Goal: Task Accomplishment & Management: Manage account settings

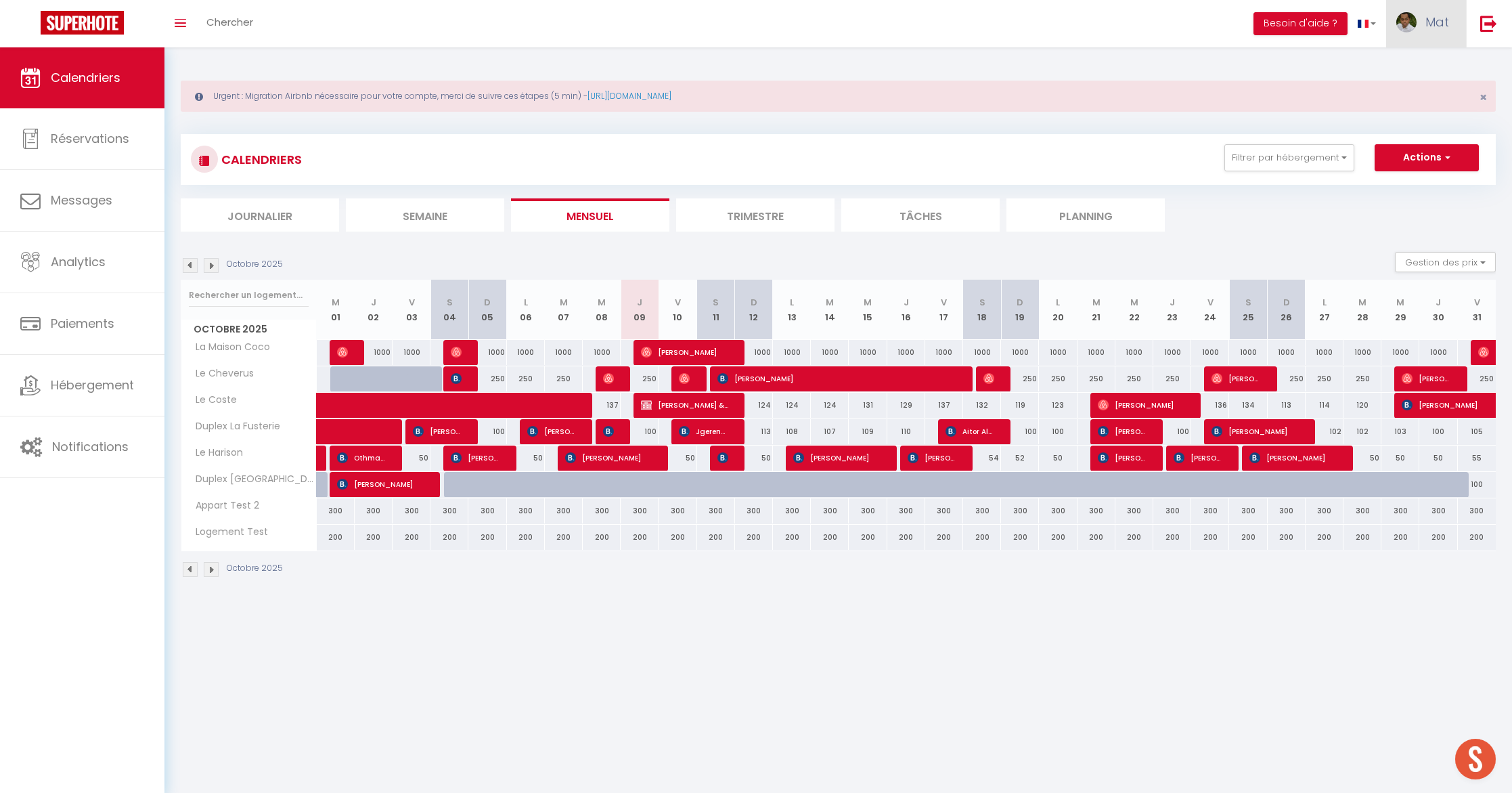
click at [1452, 27] on link "Mat" at bounding box center [1426, 23] width 80 height 47
click at [1422, 89] on link "Équipe" at bounding box center [1411, 92] width 100 height 23
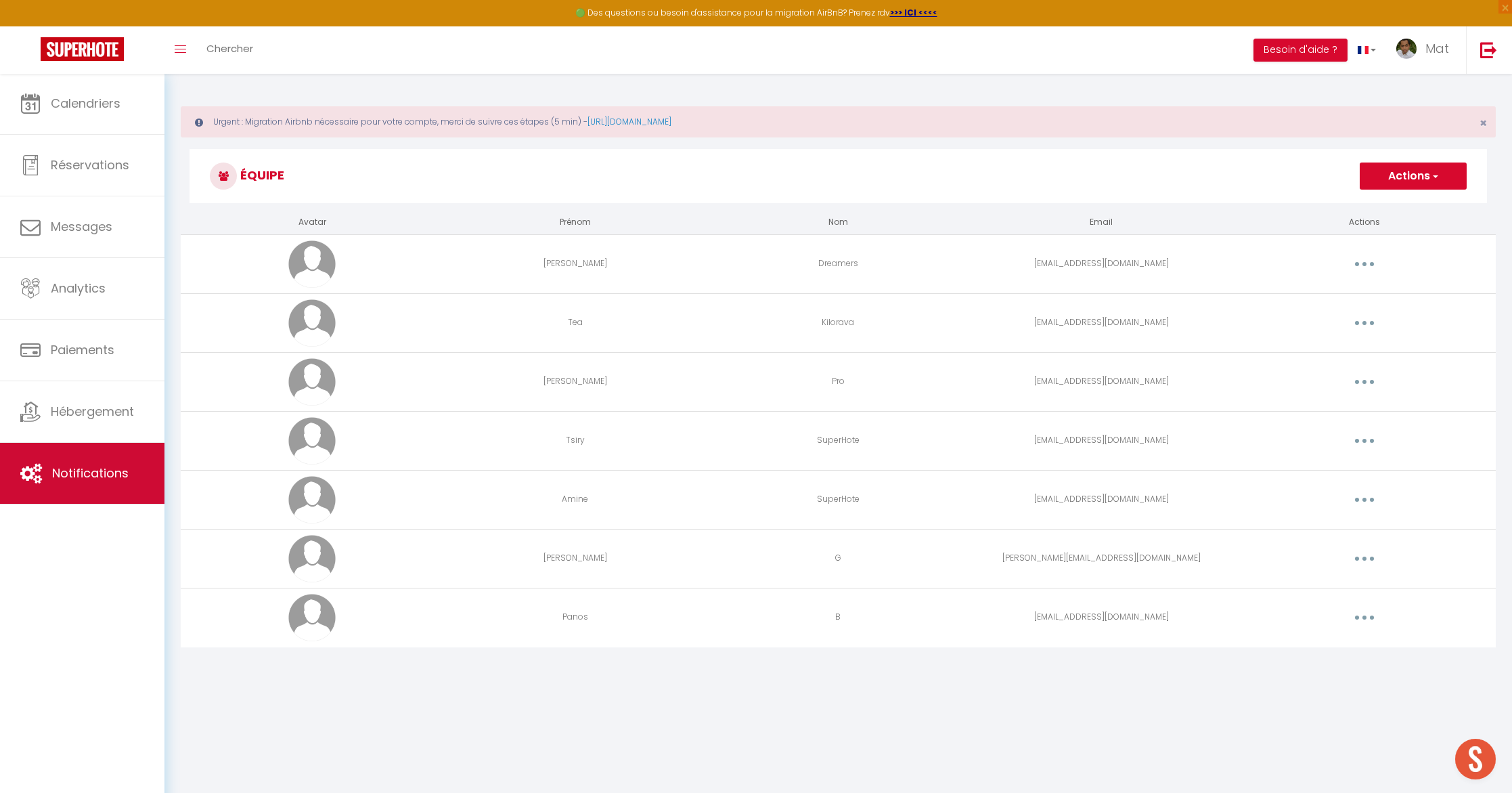
click at [52, 461] on link "Notifications" at bounding box center [82, 473] width 164 height 61
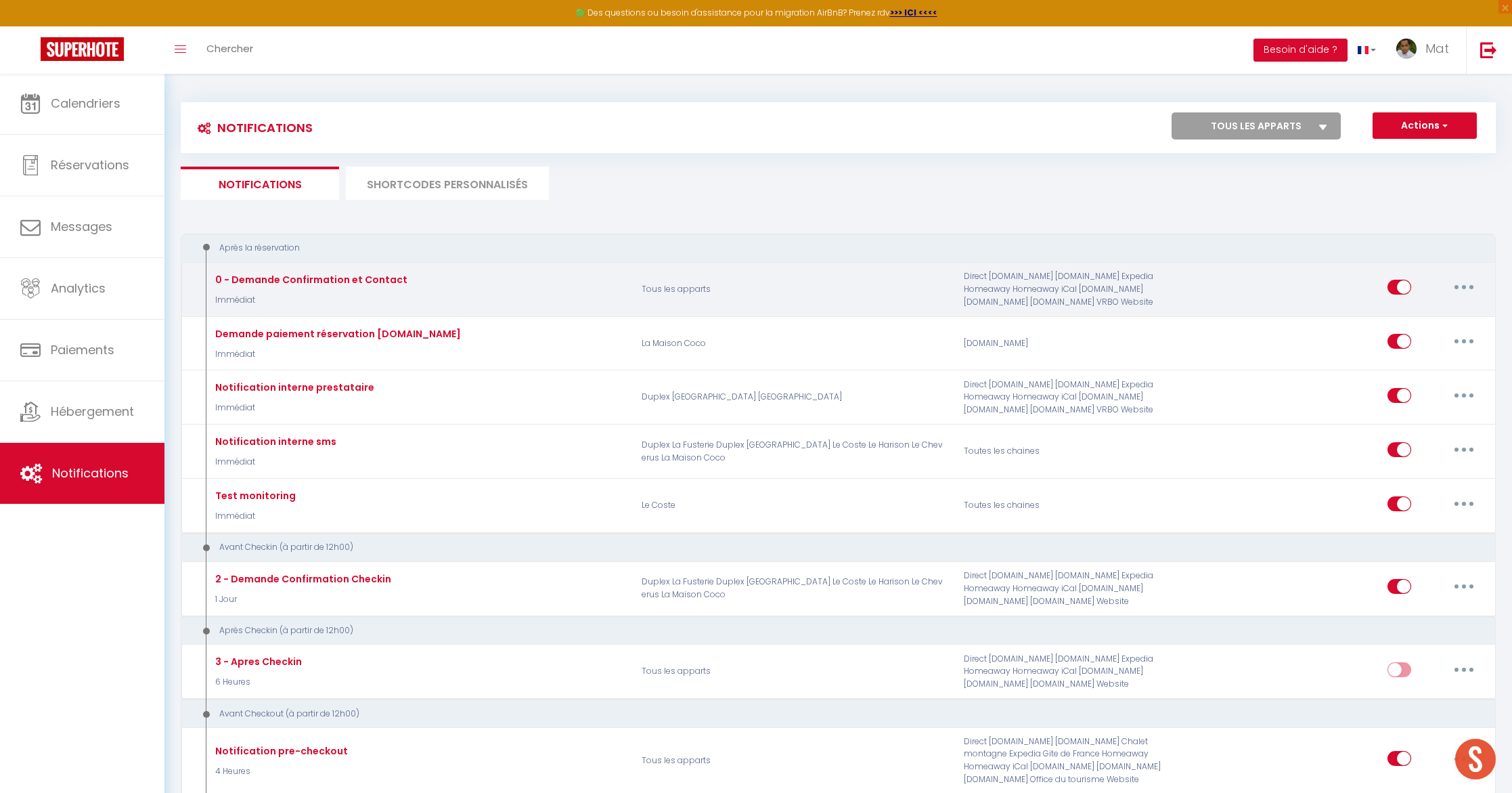
click at [1461, 290] on button "button" at bounding box center [1464, 287] width 38 height 22
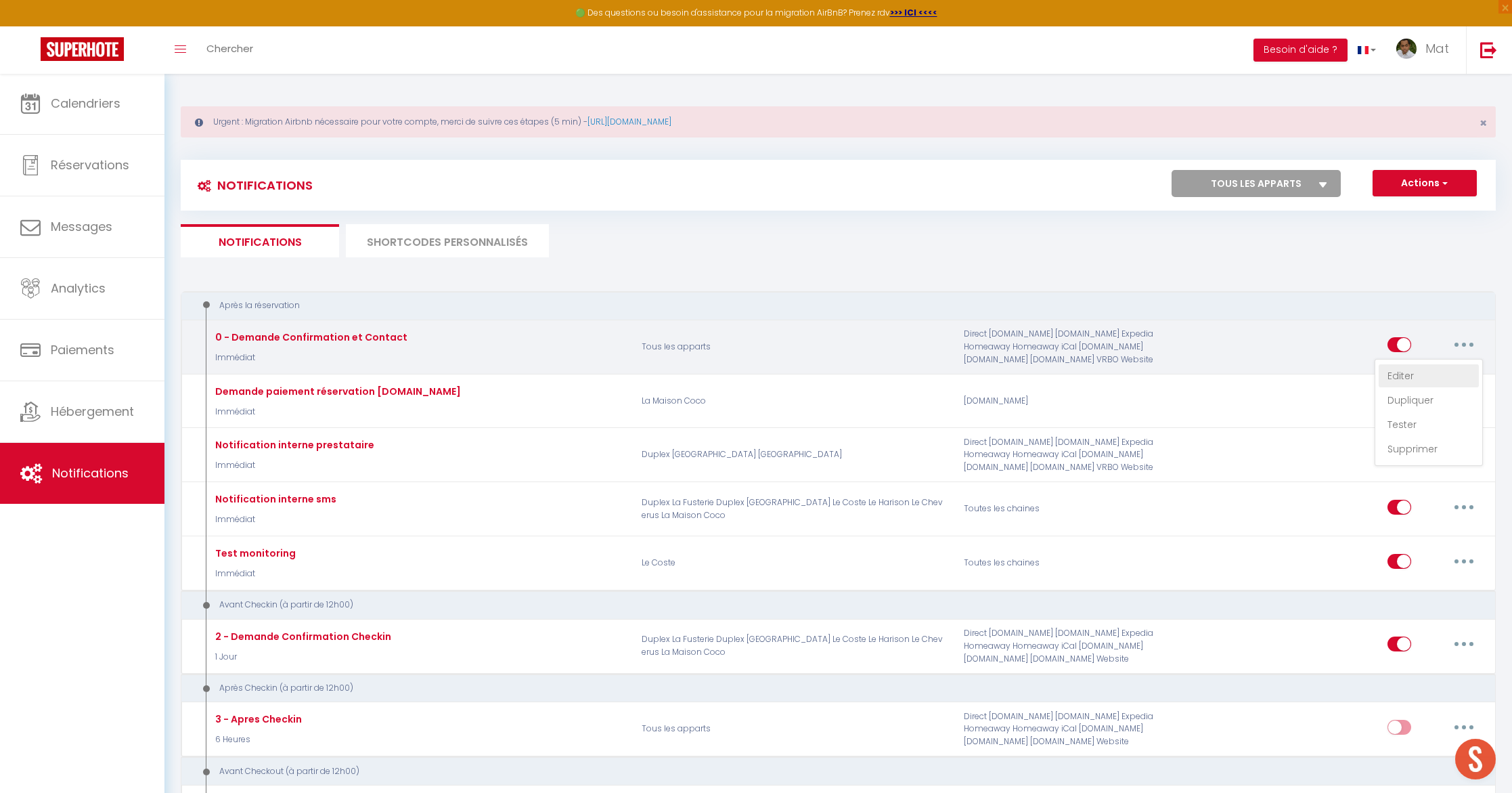
click at [1449, 378] on link "Editer" at bounding box center [1429, 376] width 100 height 23
type input "0 - Demande Confirmation et Contact"
select select "Immédiat"
select select "if_booking_is_paid"
checkbox input "true"
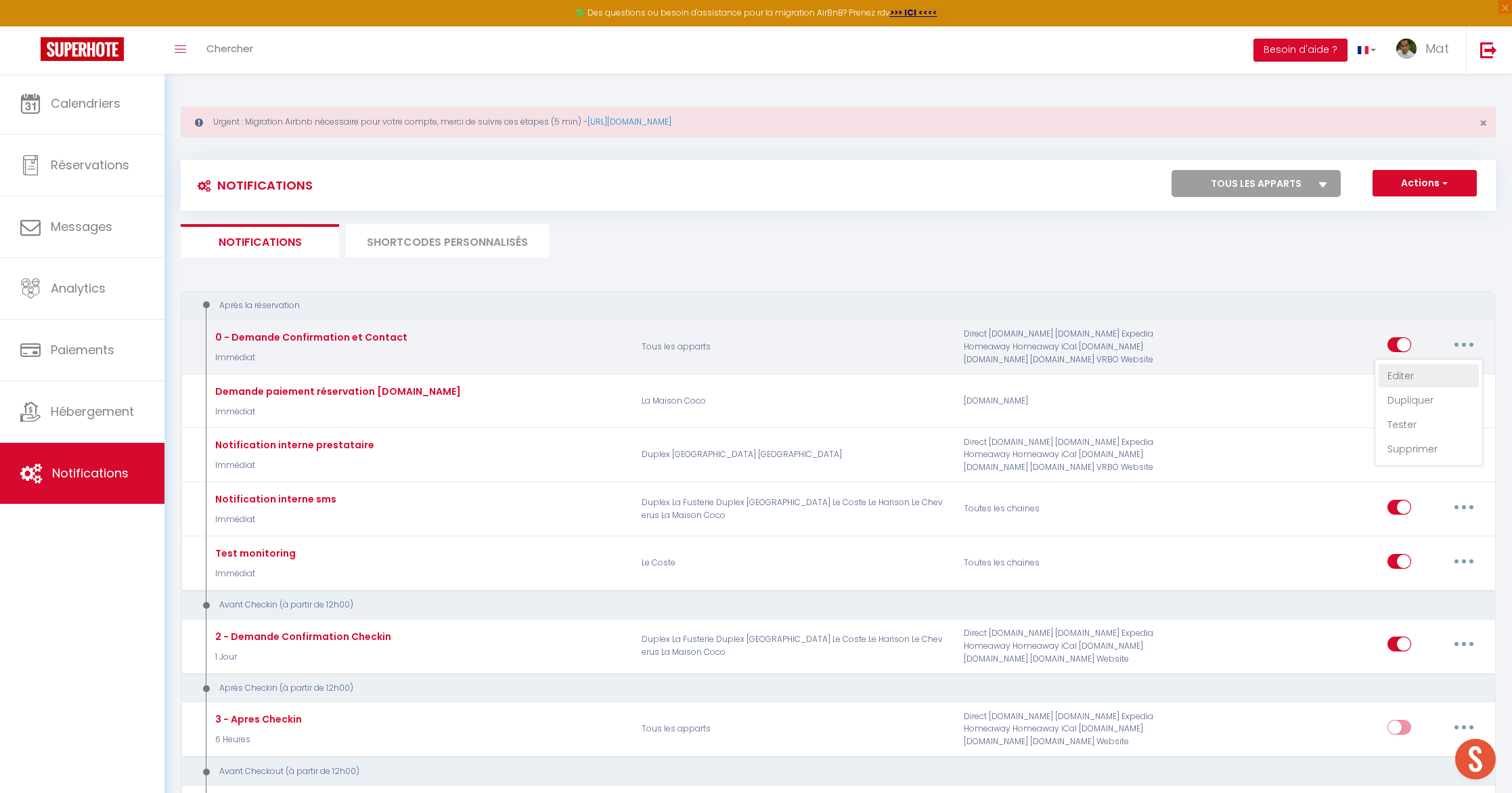
checkbox input "false"
radio input "true"
type input "Merci de confirmer votre réservation - [BOOKING:ID] - [GUEST:FIRST_NAME] [GUEST…"
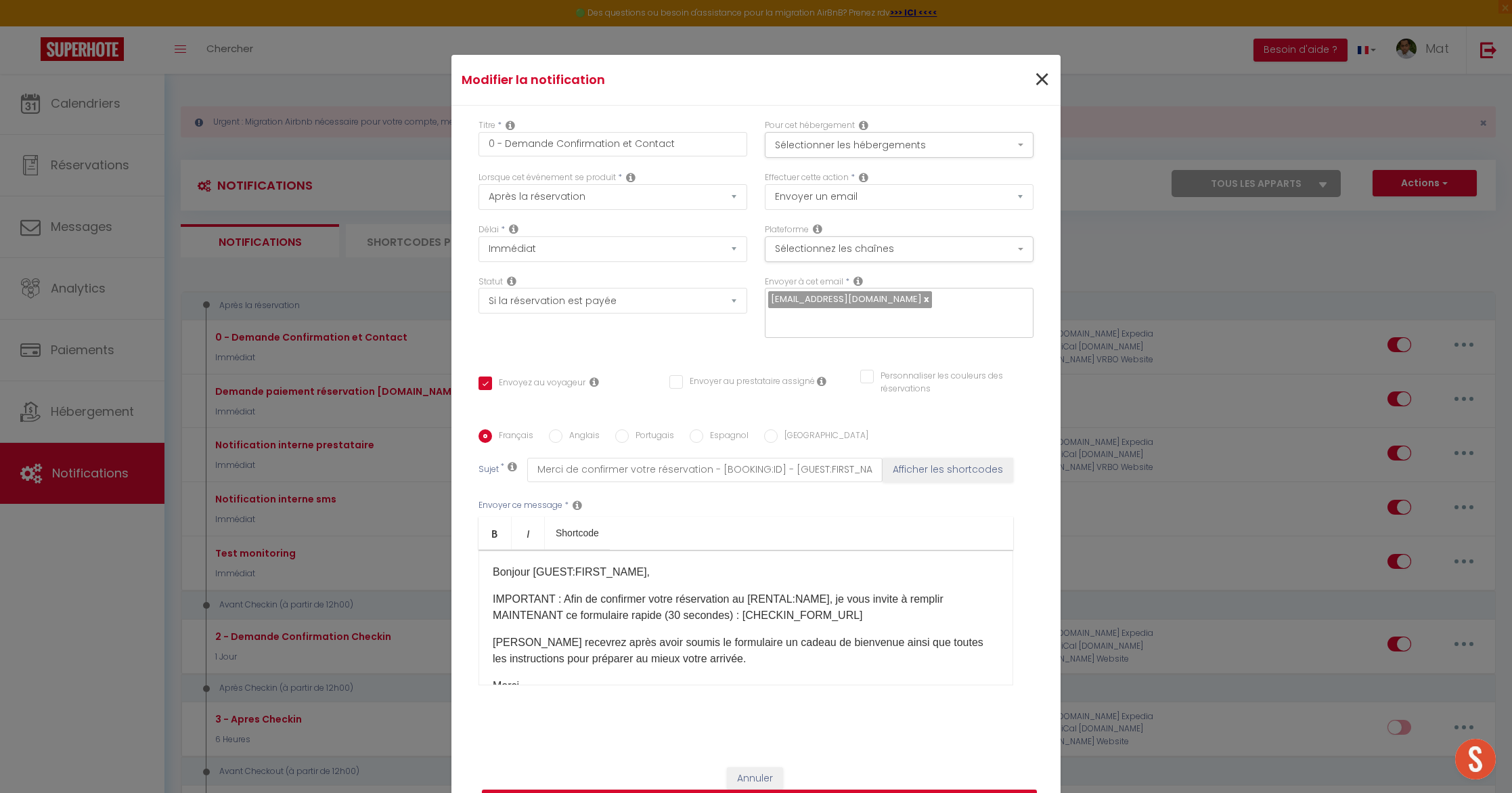
click at [1045, 90] on span "×" at bounding box center [1042, 80] width 17 height 41
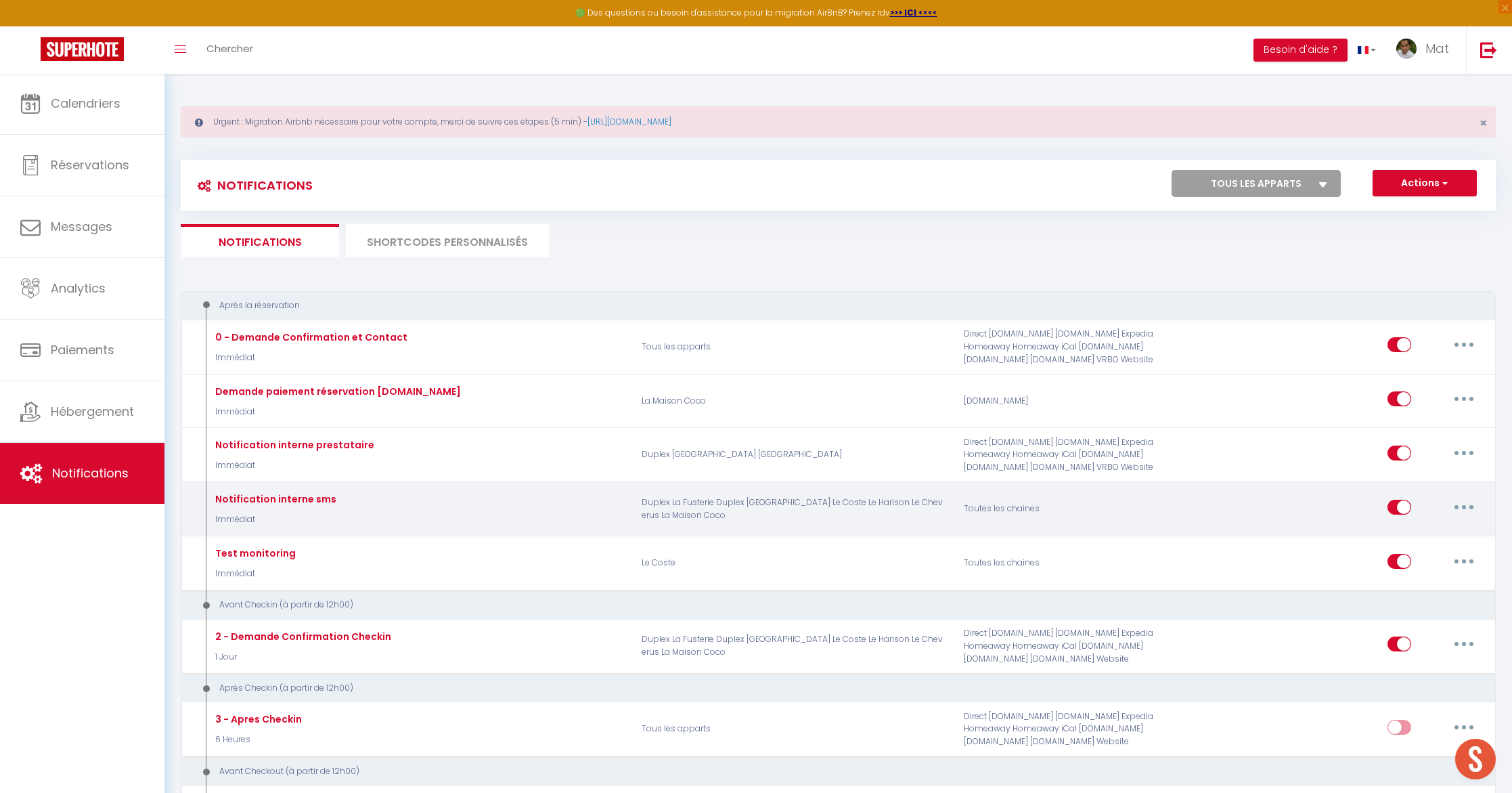
click at [1466, 503] on button "button" at bounding box center [1464, 507] width 38 height 22
click at [1449, 530] on link "Editer" at bounding box center [1429, 537] width 100 height 23
type input "Notification interne sms"
select select "sms"
select select
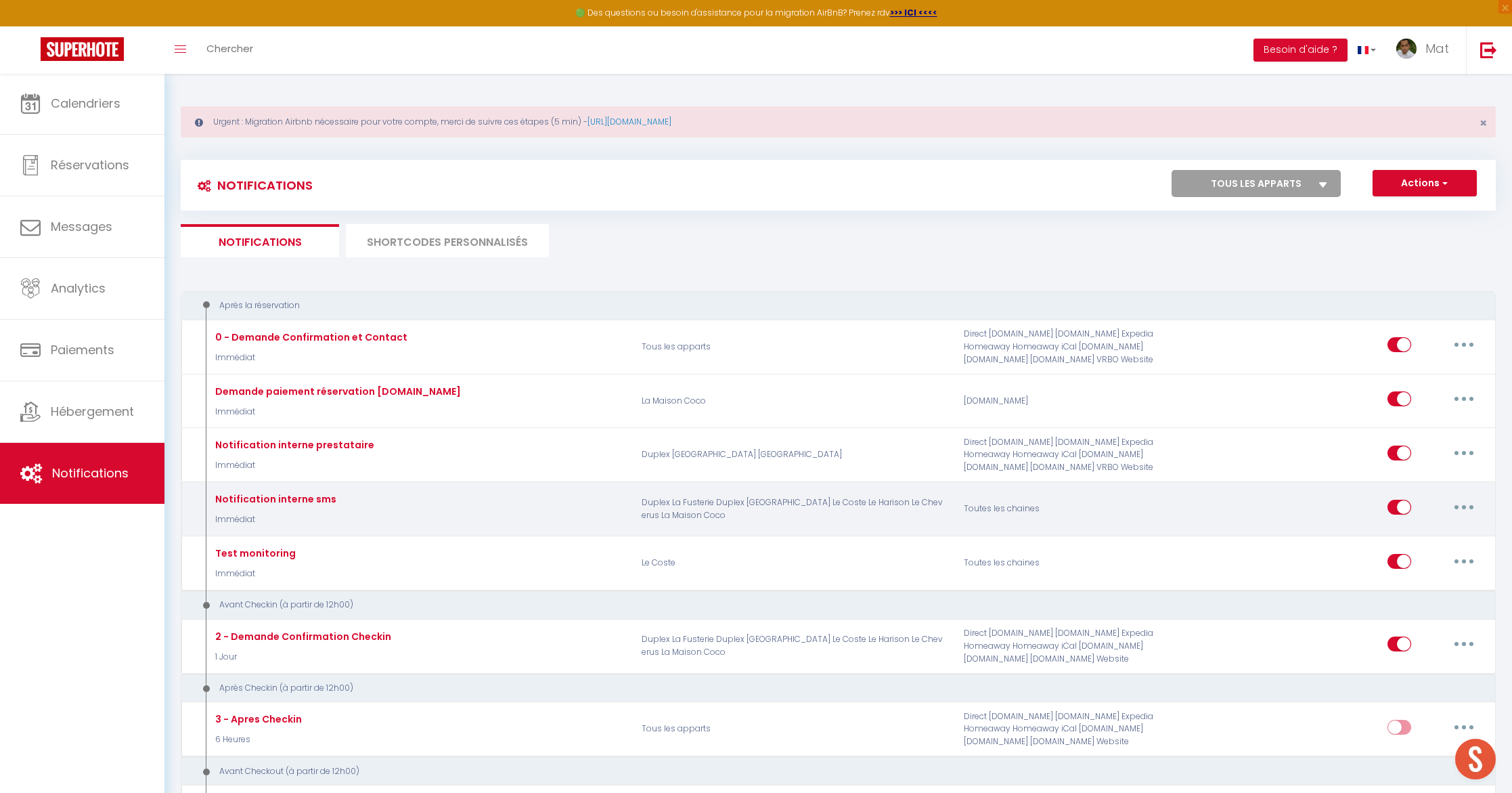
type input "[PHONE_NUMBER]"
checkbox input "false"
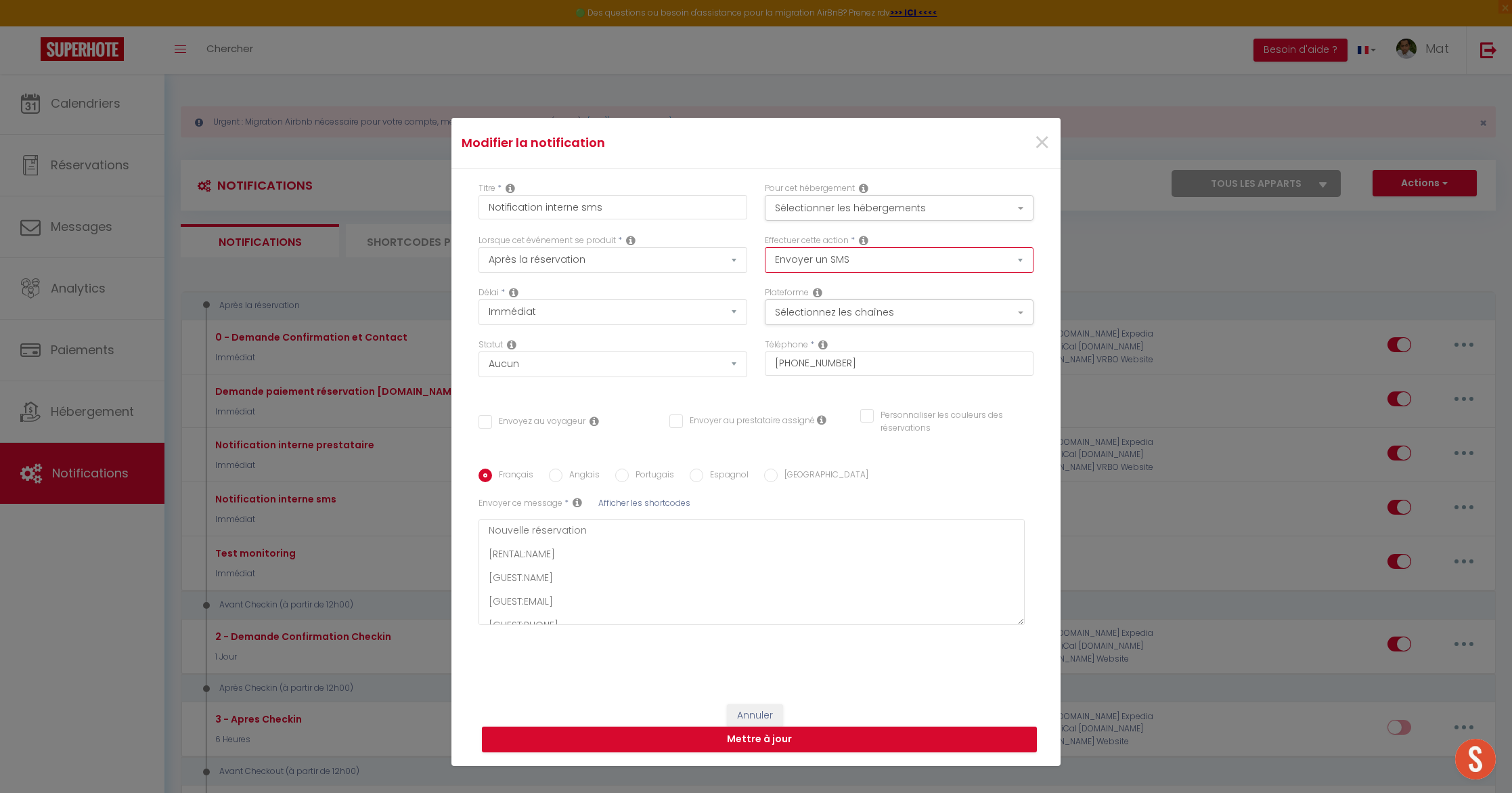
select select "notification"
checkbox input "false"
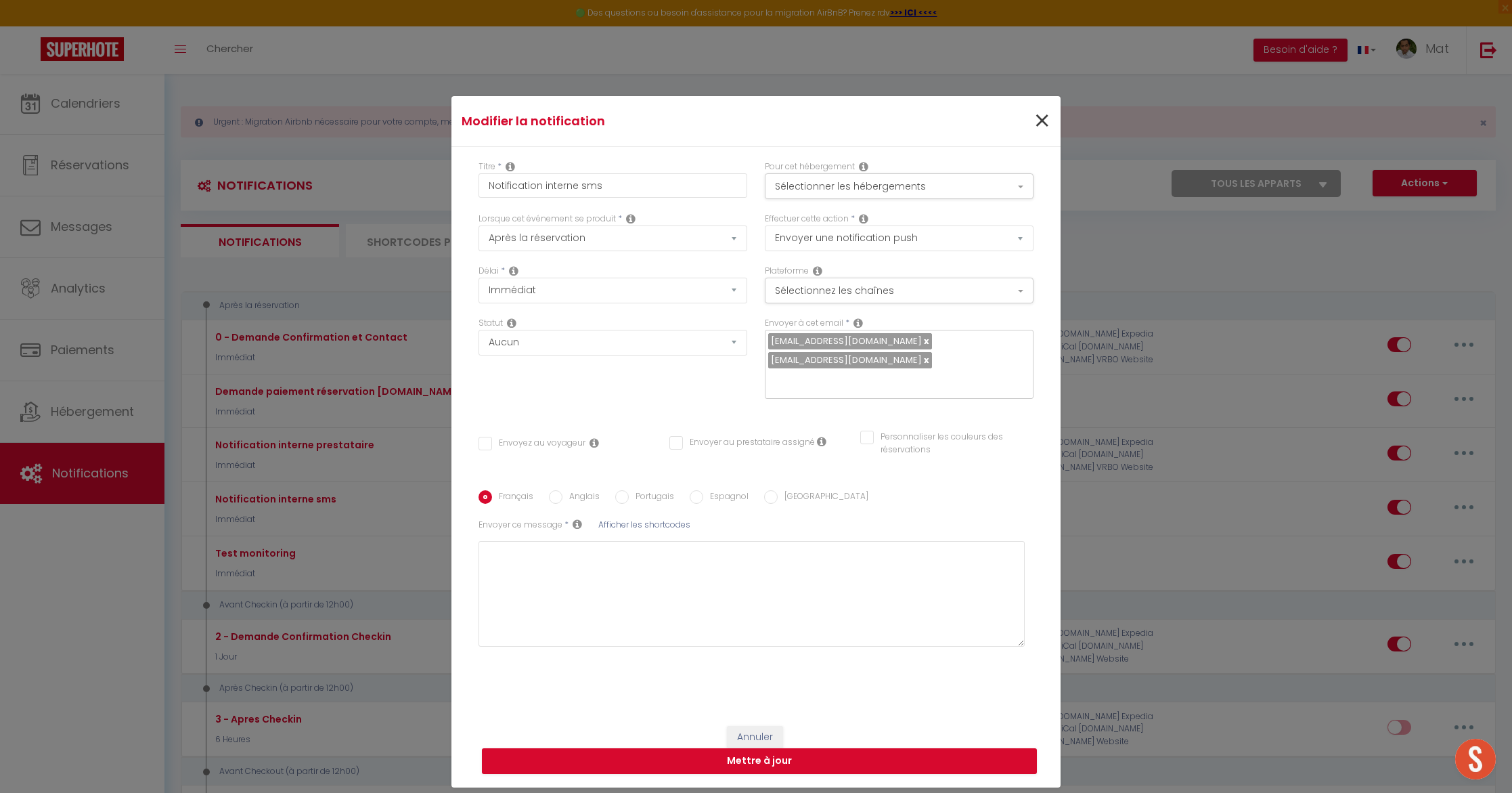
click at [1038, 131] on span "×" at bounding box center [1042, 121] width 17 height 41
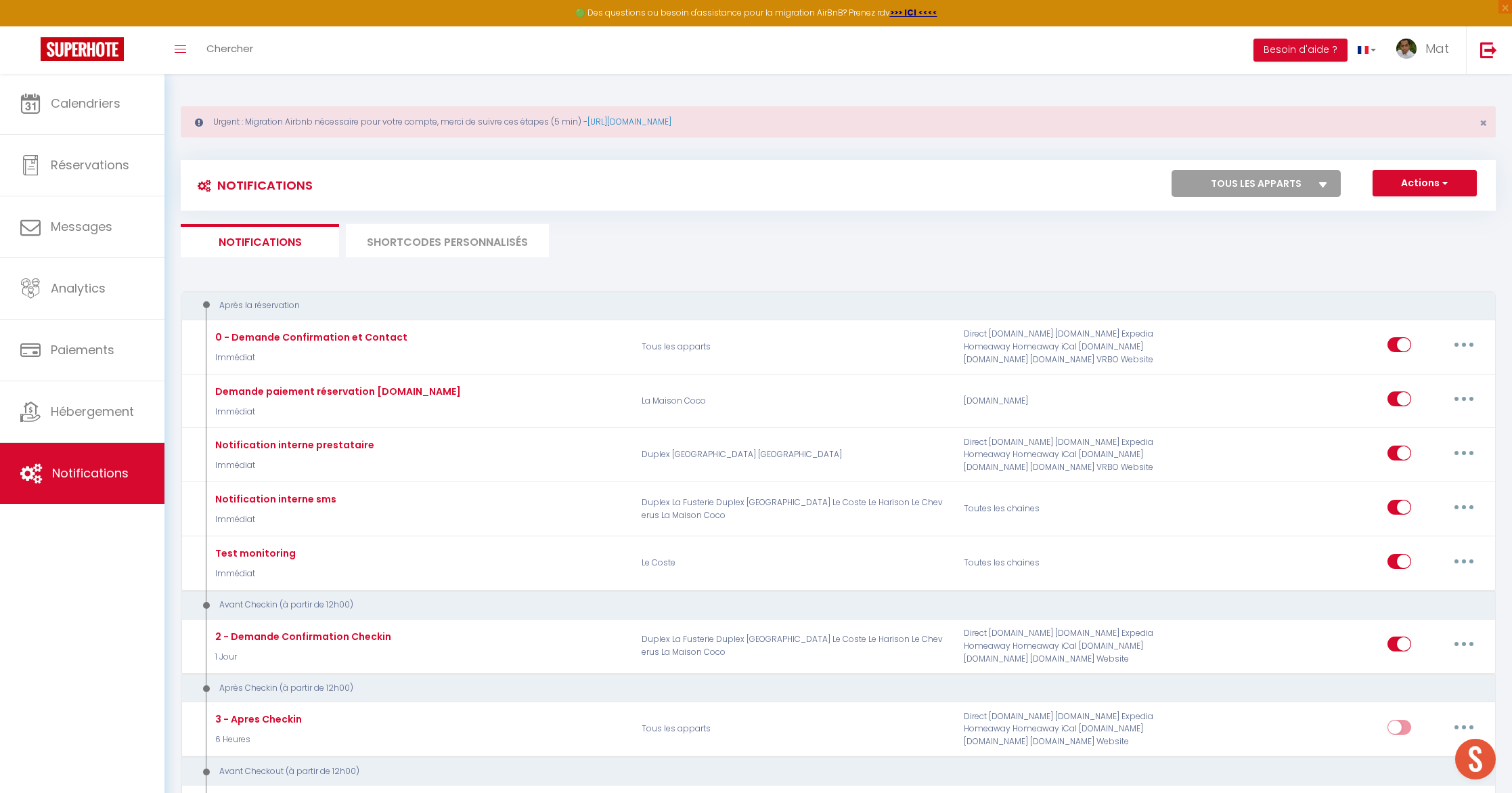
drag, startPoint x: 1436, startPoint y: 62, endPoint x: 1434, endPoint y: 81, distance: 19.1
click at [1431, 58] on link "Mat" at bounding box center [1426, 50] width 80 height 47
click at [1410, 121] on link "Équipe" at bounding box center [1411, 118] width 100 height 23
